Goal: Task Accomplishment & Management: Use online tool/utility

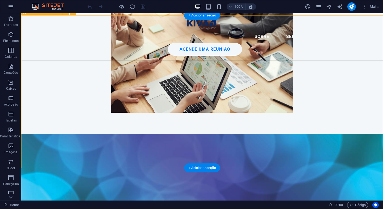
scroll to position [1643, 0]
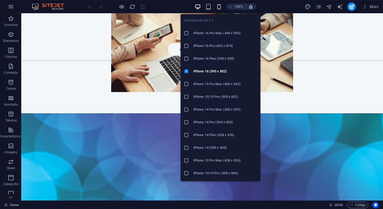
click at [220, 6] on icon "button" at bounding box center [219, 7] width 6 height 6
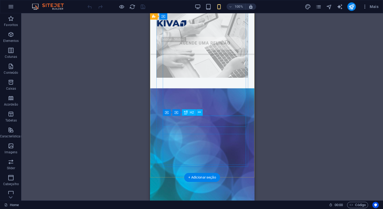
scroll to position [1503, 0]
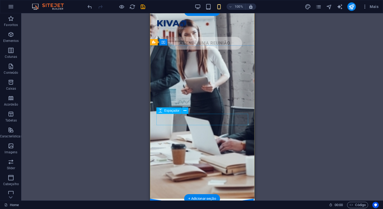
scroll to position [0, 0]
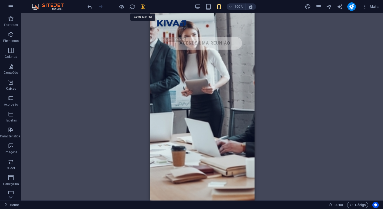
click at [144, 7] on icon "save" at bounding box center [143, 7] width 6 height 6
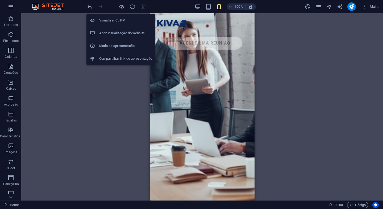
click at [116, 61] on h6 "Compartilhar link de apresentação" at bounding box center [125, 59] width 53 height 6
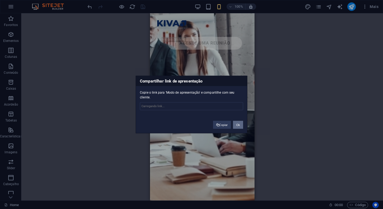
type input "[URL][DOMAIN_NAME]"
click at [194, 106] on input "[URL][DOMAIN_NAME]" at bounding box center [191, 107] width 103 height 8
click at [240, 125] on button "Ok" at bounding box center [238, 125] width 10 height 8
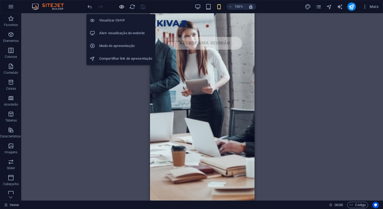
click at [120, 7] on icon "button" at bounding box center [122, 7] width 6 height 6
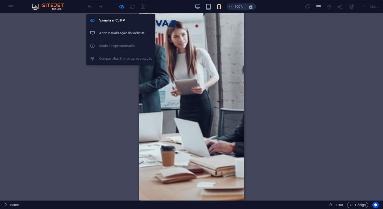
click at [119, 32] on h6 "Abrir visualização do website" at bounding box center [125, 33] width 53 height 6
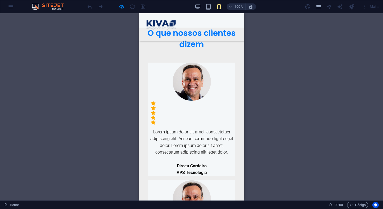
scroll to position [750, 0]
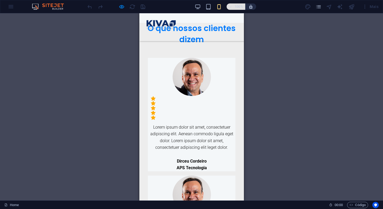
click at [236, 5] on h6 "100%" at bounding box center [238, 6] width 9 height 6
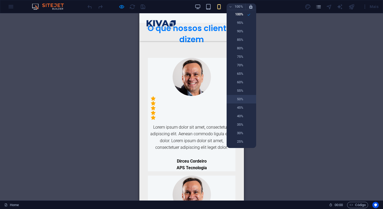
click at [240, 99] on h6 "50%" at bounding box center [237, 99] width 14 height 6
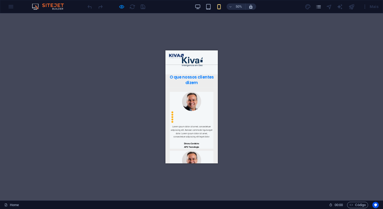
scroll to position [789, 0]
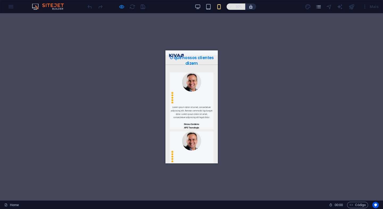
click at [238, 7] on h6 "50%" at bounding box center [238, 6] width 9 height 6
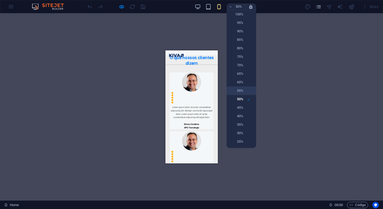
click at [244, 93] on li "55%" at bounding box center [241, 91] width 30 height 9
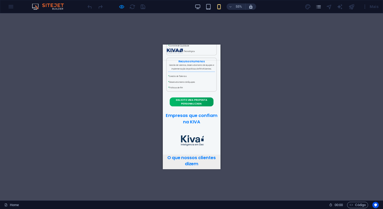
scroll to position [616, 0]
